Goal: Task Accomplishment & Management: Use online tool/utility

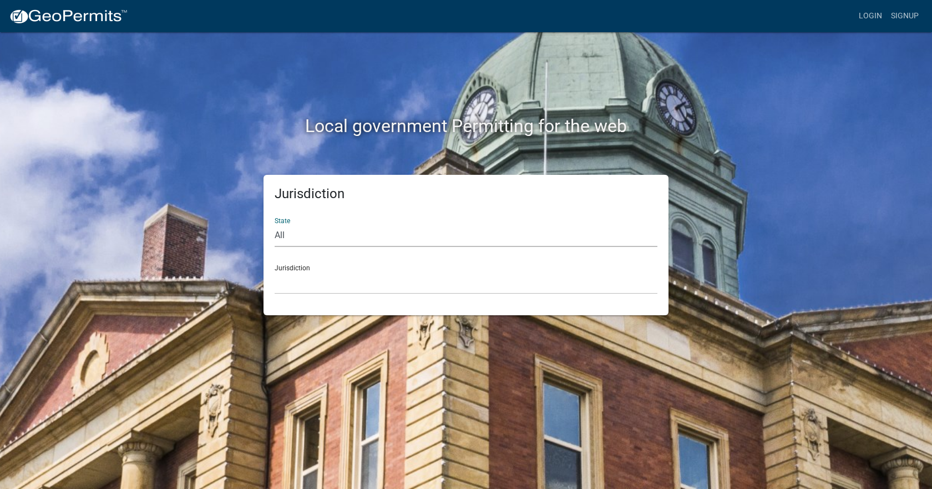
click at [288, 236] on select "All [US_STATE] [US_STATE] [US_STATE] [US_STATE] [US_STATE] [US_STATE] [US_STATE…" at bounding box center [466, 235] width 383 height 23
select select "[US_STATE]"
click at [275, 224] on select "All [US_STATE] [US_STATE] [US_STATE] [US_STATE] [US_STATE] [US_STATE] [US_STATE…" at bounding box center [466, 235] width 383 height 23
click at [327, 284] on select "[GEOGRAPHIC_DATA], [US_STATE] [GEOGRAPHIC_DATA], [US_STATE] [GEOGRAPHIC_DATA], …" at bounding box center [466, 282] width 383 height 23
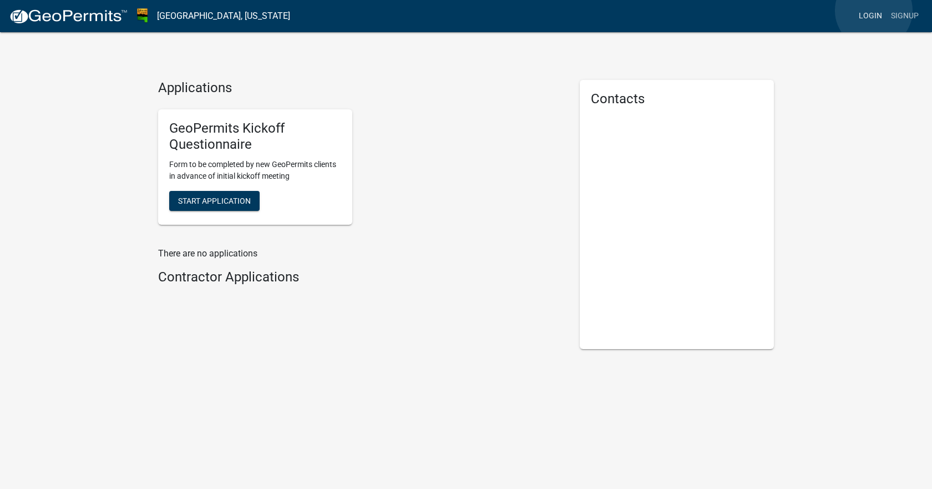
click at [874, 11] on link "Login" at bounding box center [871, 16] width 32 height 21
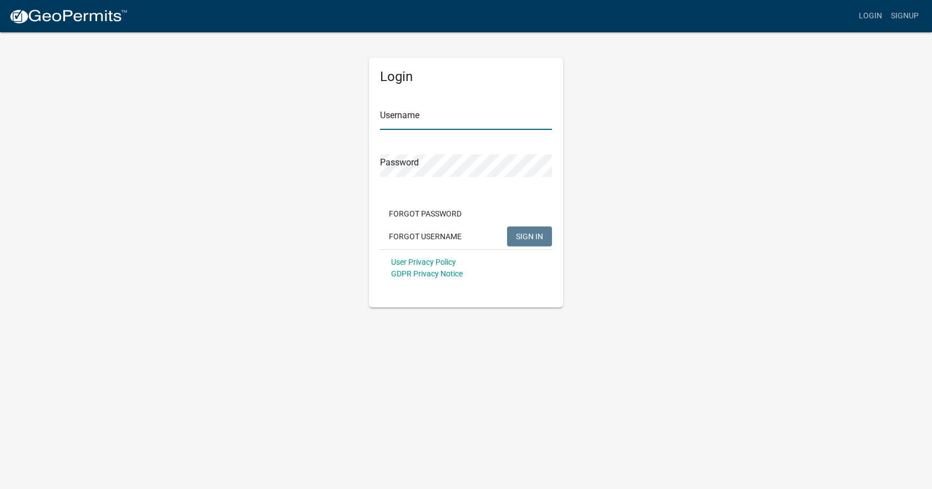
type input "[PERSON_NAME]"
click at [537, 240] on span "SIGN IN" at bounding box center [529, 235] width 27 height 9
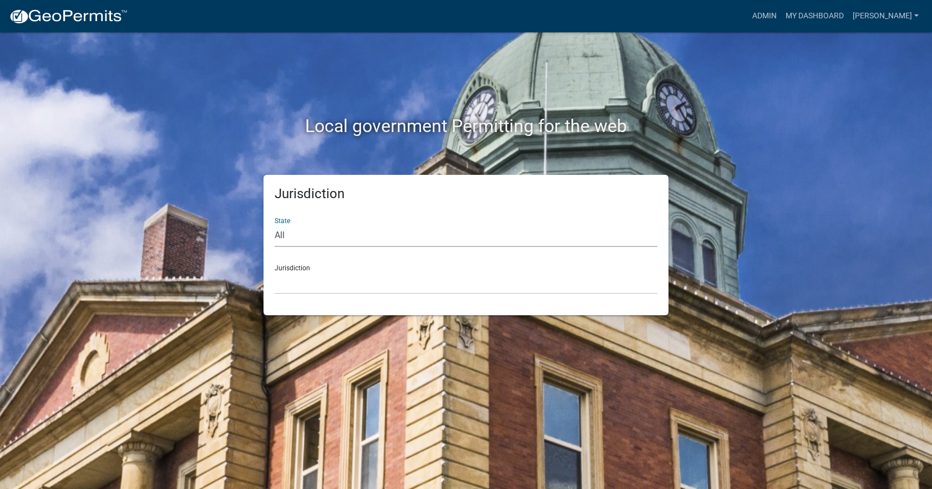
click at [278, 235] on select "All [US_STATE] [US_STATE] [US_STATE] [US_STATE] [US_STATE] [US_STATE] [US_STATE…" at bounding box center [466, 235] width 383 height 23
select select "[US_STATE]"
click at [275, 224] on select "All [US_STATE] [US_STATE] [US_STATE] [US_STATE] [US_STATE] [US_STATE] [US_STATE…" at bounding box center [466, 235] width 383 height 23
click at [295, 284] on select "[GEOGRAPHIC_DATA], [US_STATE] [GEOGRAPHIC_DATA], [US_STATE] [GEOGRAPHIC_DATA], …" at bounding box center [466, 282] width 383 height 23
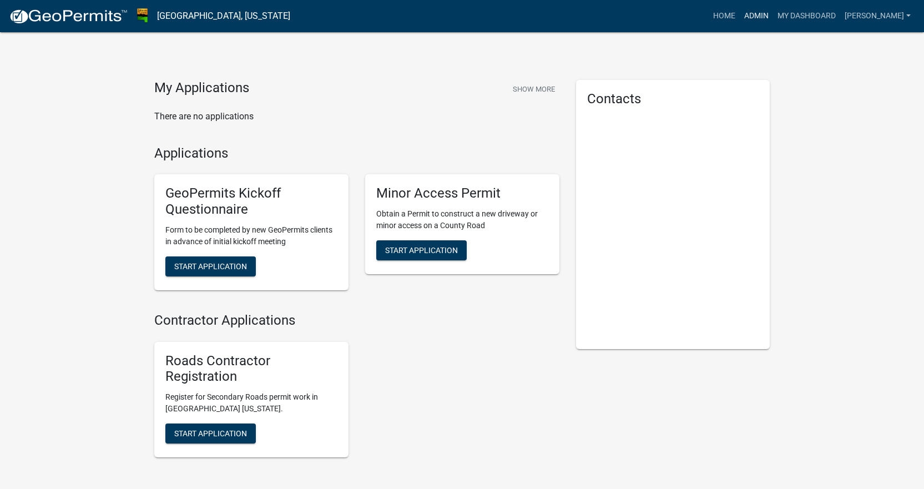
click at [773, 19] on link "Admin" at bounding box center [756, 16] width 33 height 21
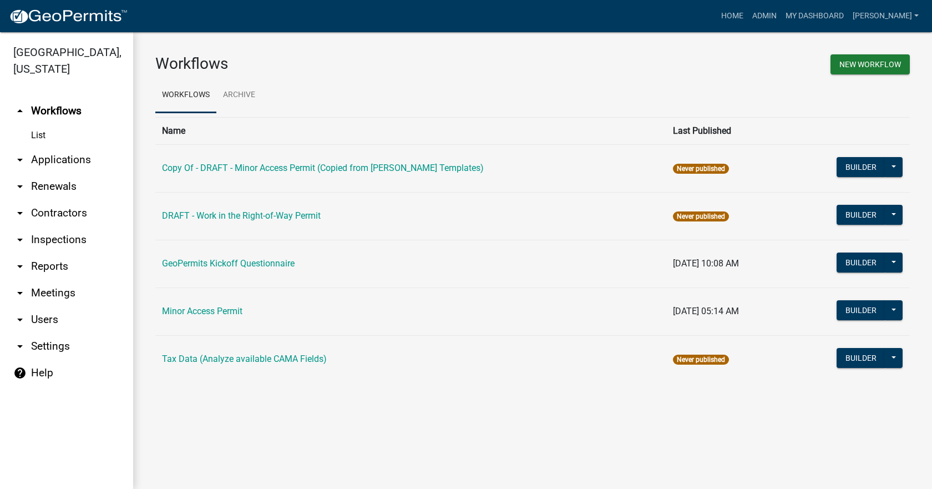
click at [49, 253] on link "arrow_drop_down Reports" at bounding box center [66, 266] width 133 height 27
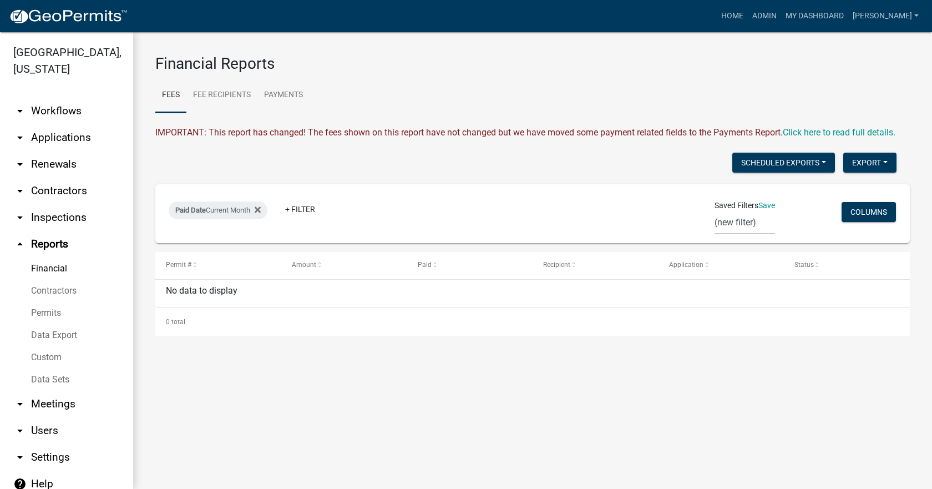
click at [48, 257] on link "Financial" at bounding box center [66, 268] width 133 height 22
click at [817, 158] on button "Scheduled Exports" at bounding box center [783, 163] width 103 height 20
click at [892, 159] on button "Export" at bounding box center [869, 163] width 53 height 20
click at [863, 190] on button "Excel Format (.xlsx)" at bounding box center [845, 191] width 104 height 27
